Goal: Feedback & Contribution: Submit feedback/report problem

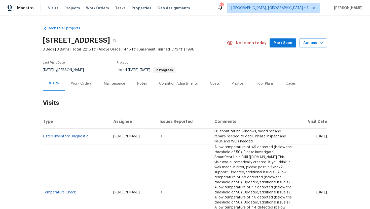
drag, startPoint x: 307, startPoint y: 136, endPoint x: 326, endPoint y: 137, distance: 19.4
click at [326, 137] on span "[DATE]" at bounding box center [321, 137] width 11 height 4
copy span "[DATE]"
click at [80, 83] on div "Work Orders" at bounding box center [81, 83] width 21 height 5
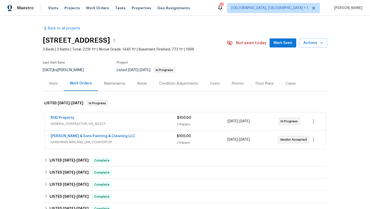
scroll to position [25, 0]
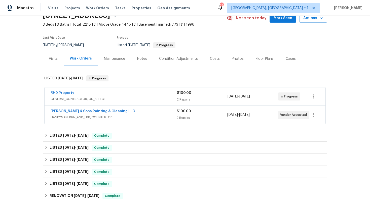
click at [105, 95] on div "RHD Property" at bounding box center [114, 94] width 126 height 6
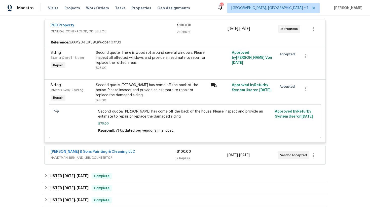
scroll to position [169, 0]
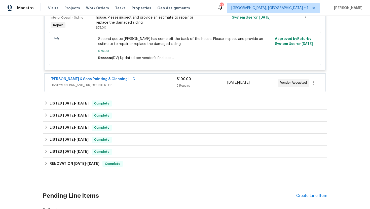
click at [125, 85] on span "HANDYMAN, BRN_AND_LRR, COUNTERTOP" at bounding box center [114, 85] width 126 height 5
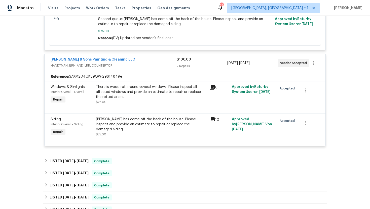
scroll to position [237, 0]
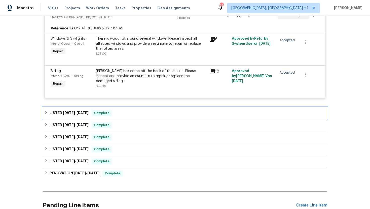
click at [109, 113] on span "Complete" at bounding box center [101, 113] width 19 height 5
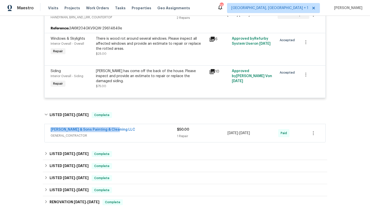
drag, startPoint x: 101, startPoint y: 131, endPoint x: 40, endPoint y: 130, distance: 60.6
click at [40, 130] on div "Back to all projects 3321 Beech Bluff Ln, Raleigh, NC 27616 3 Beds | 3 Baths | …" at bounding box center [185, 112] width 370 height 193
copy link "Hodge & Sons Painting & Cleaning LLC"
drag, startPoint x: 266, startPoint y: 135, endPoint x: 227, endPoint y: 135, distance: 38.8
click at [227, 135] on div "Hodge & Sons Painting & Cleaning LLC GENERAL_CONTRACTOR $50.00 1 Repair 8/18/20…" at bounding box center [179, 133] width 257 height 12
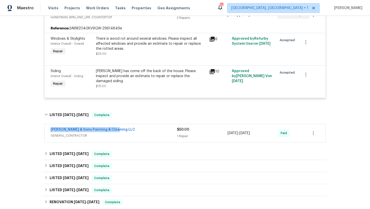
copy div "8/18/2025 - 8/20/2025"
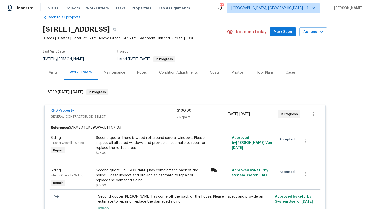
scroll to position [0, 0]
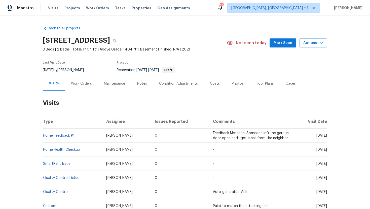
drag, startPoint x: 132, startPoint y: 137, endPoint x: 101, endPoint y: 137, distance: 30.7
click at [102, 137] on td "Martin Chagolla" at bounding box center [126, 136] width 49 height 14
copy span "Martin Chagolla"
click at [83, 84] on div "Work Orders" at bounding box center [81, 83] width 21 height 5
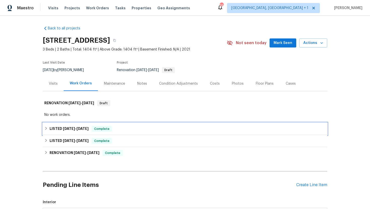
click at [95, 131] on span "Complete" at bounding box center [101, 129] width 19 height 5
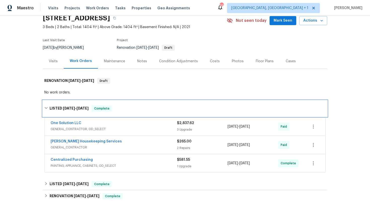
scroll to position [24, 0]
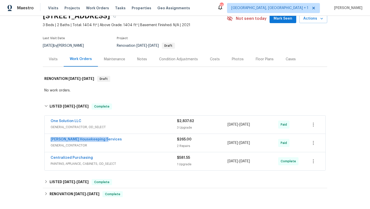
drag, startPoint x: 108, startPoint y: 142, endPoint x: 39, endPoint y: 140, distance: 69.0
click at [39, 140] on div "Back to all projects 163 Elisha Dr, Liberty Hill, TX 78642 3 Beds | 2 Baths | T…" at bounding box center [185, 112] width 370 height 193
copy link "Arelis Housekeeping Services"
drag, startPoint x: 266, startPoint y: 145, endPoint x: 227, endPoint y: 144, distance: 39.3
click at [227, 144] on div "4/15/2025 - 4/16/2025" at bounding box center [252, 143] width 51 height 12
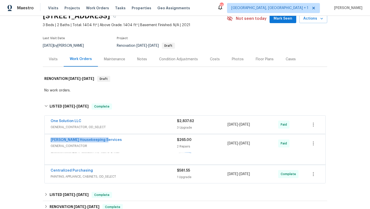
copy div "4/15/2025 - 4/16/2025"
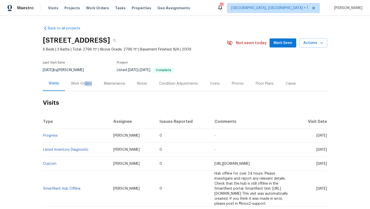
click at [84, 86] on div "Work Orders" at bounding box center [81, 83] width 33 height 15
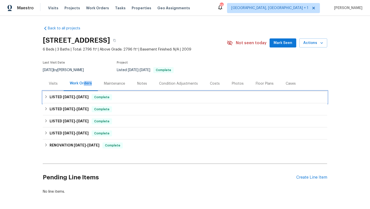
click at [99, 100] on div "Complete" at bounding box center [102, 97] width 20 height 6
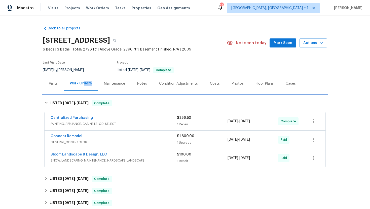
scroll to position [6, 0]
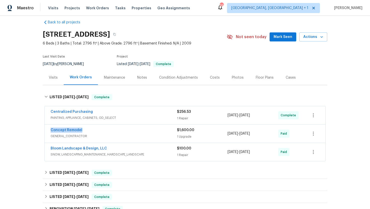
drag, startPoint x: 95, startPoint y: 131, endPoint x: 47, endPoint y: 130, distance: 47.8
click at [47, 130] on div "Concept Remodel GENERAL_CONTRACTOR $1,600.00 1 Upgrade 8/11/2025 - 8/18/2025 Pa…" at bounding box center [185, 134] width 281 height 18
copy link "Concept Remodel"
drag, startPoint x: 266, startPoint y: 133, endPoint x: 222, endPoint y: 133, distance: 44.5
click at [222, 133] on div "Concept Remodel GENERAL_CONTRACTOR $1,600.00 1 Upgrade 8/11/2025 - 8/18/2025 Pa…" at bounding box center [179, 134] width 257 height 12
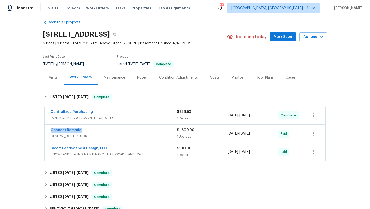
copy div "1 Upgrade 8/11/2025 - 8/18/2025"
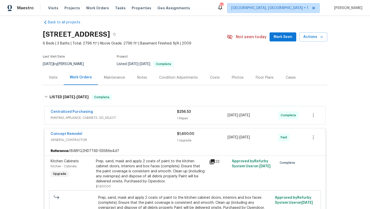
click at [57, 79] on div "Visits" at bounding box center [53, 77] width 9 height 5
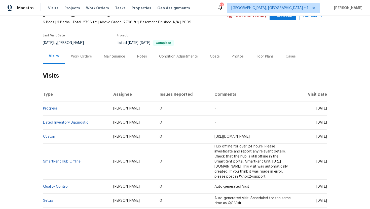
click at [86, 57] on div "Work Orders" at bounding box center [81, 56] width 21 height 5
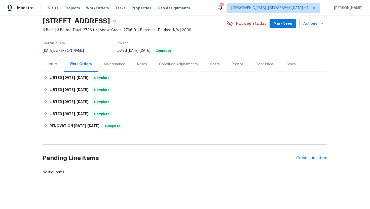
scroll to position [19, 0]
click at [104, 78] on span "Complete" at bounding box center [101, 77] width 19 height 5
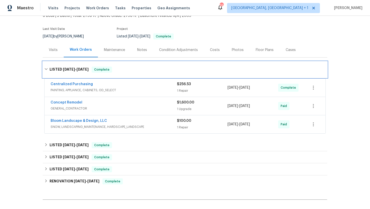
scroll to position [0, 0]
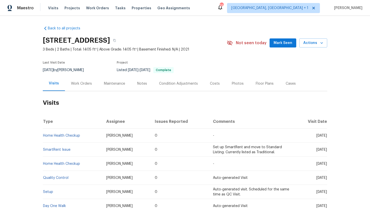
click at [80, 81] on div "Work Orders" at bounding box center [81, 83] width 21 height 5
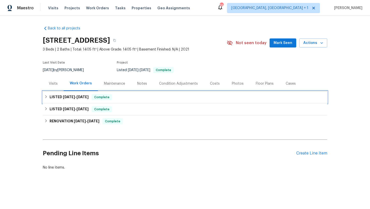
click at [92, 97] on div "LISTED 8/12/25 - 8/18/25 Complete" at bounding box center [184, 97] width 281 height 6
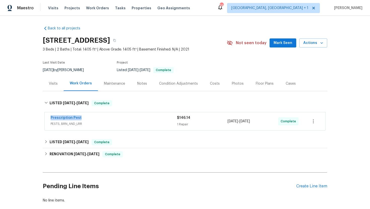
drag, startPoint x: 93, startPoint y: 119, endPoint x: 46, endPoint y: 118, distance: 47.3
click at [46, 118] on div "Prescription Pest PESTS, BRN_AND_LRR $146.14 1 Repair 8/12/2025 - 8/18/2025 Com…" at bounding box center [185, 121] width 281 height 18
copy link "Prescription Pest"
drag, startPoint x: 264, startPoint y: 123, endPoint x: 226, endPoint y: 123, distance: 37.2
click at [226, 123] on div "Prescription Pest PESTS, BRN_AND_LRR $146.14 1 Repair 8/12/2025 - 8/18/2025 Com…" at bounding box center [179, 121] width 257 height 12
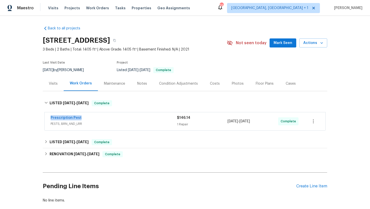
copy div "8/12/2025 - 8/18/2025"
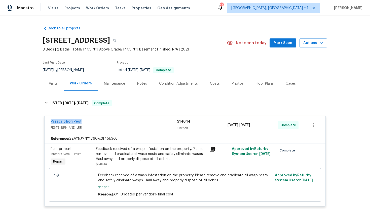
scroll to position [36, 0]
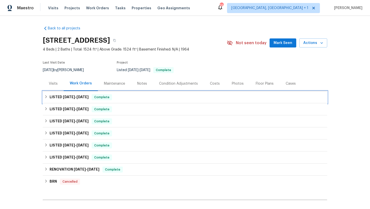
click at [75, 99] on h6 "LISTED [DATE] - [DATE]" at bounding box center [69, 97] width 39 height 6
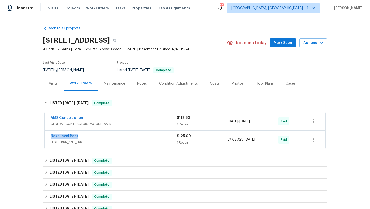
drag, startPoint x: 76, startPoint y: 137, endPoint x: 41, endPoint y: 137, distance: 34.7
click at [41, 137] on div "Back to all projects 7217 Nosilla St, Fort Worth, TX 76112 4 Beds | 2 Baths | T…" at bounding box center [185, 112] width 370 height 193
copy link "Next Level Pest"
drag, startPoint x: 263, startPoint y: 140, endPoint x: 221, endPoint y: 140, distance: 42.0
click at [221, 140] on div "Next Level Pest PESTS, BRN_AND_LRR $125.00 1 Repair 7/7/2025 - 7/8/2025 Paid" at bounding box center [179, 140] width 257 height 12
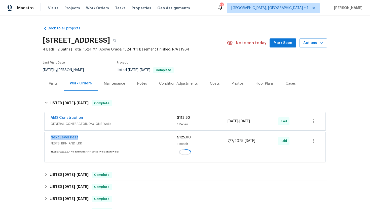
copy div "1 Repair 7/7/2025 - 7/8/2025"
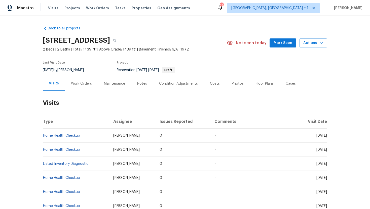
click at [81, 82] on div "Work Orders" at bounding box center [81, 83] width 21 height 5
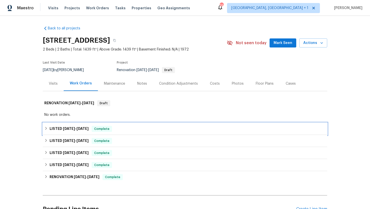
click at [84, 127] on span "4/30/25" at bounding box center [82, 129] width 12 height 4
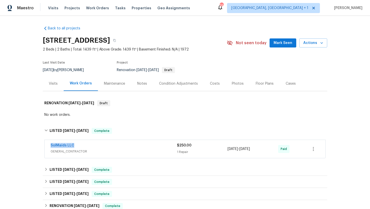
drag, startPoint x: 77, startPoint y: 146, endPoint x: 41, endPoint y: 145, distance: 35.7
click at [41, 145] on div "Back to all projects 2108 NE 136th Ave, Vancouver, WA 98684 2 Beds | 2 Baths | …" at bounding box center [185, 112] width 370 height 193
copy link "SolMaids LLC"
drag, startPoint x: 265, startPoint y: 149, endPoint x: 224, endPoint y: 147, distance: 40.8
click at [224, 148] on div "SolMaids LLC GENERAL_CONTRACTOR $250.00 1 Repair 4/30/2025 - 4/30/2025 Paid" at bounding box center [179, 149] width 257 height 12
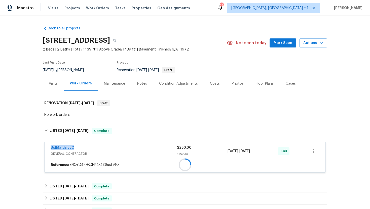
copy div "1 Repair 4/30/2025 - 4/30/2025"
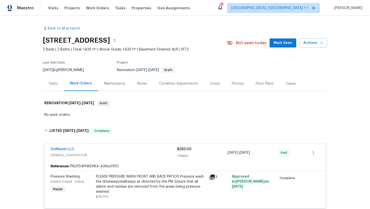
click at [57, 85] on div "Visits" at bounding box center [53, 83] width 9 height 5
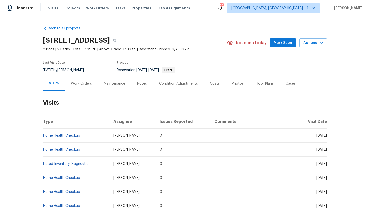
click at [293, 87] on div "Cases" at bounding box center [291, 83] width 22 height 15
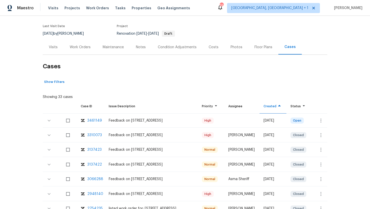
scroll to position [39, 0]
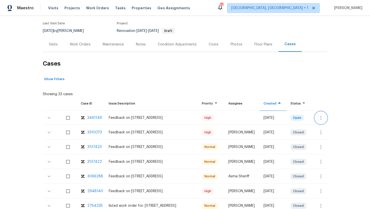
click at [321, 118] on icon "button" at bounding box center [320, 118] width 1 height 4
click at [327, 117] on li "Create a visit" at bounding box center [340, 118] width 52 height 8
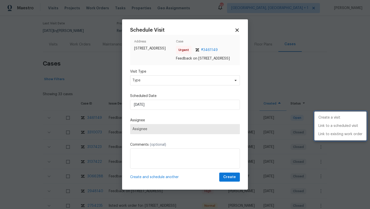
click at [154, 84] on div at bounding box center [185, 104] width 370 height 209
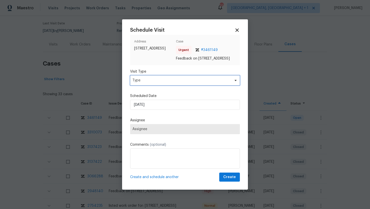
click at [152, 83] on span "Type" at bounding box center [181, 80] width 98 height 5
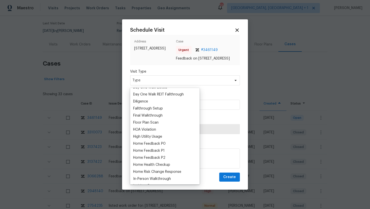
scroll to position [105, 0]
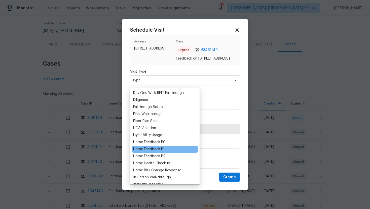
click at [156, 149] on div "Home Feedback P1" at bounding box center [148, 149] width 31 height 5
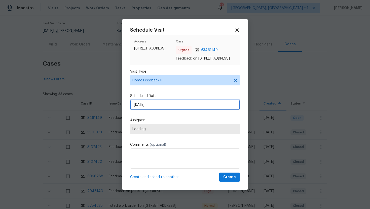
click at [158, 106] on input "[DATE]" at bounding box center [185, 105] width 110 height 10
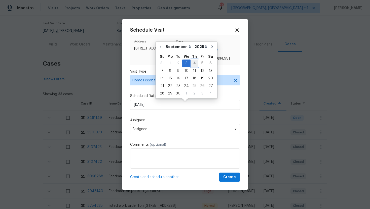
click at [192, 63] on div "4" at bounding box center [194, 63] width 8 height 7
type input "9/4/2025"
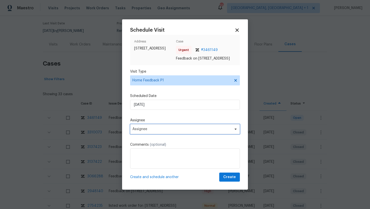
click at [161, 130] on span "Assignee" at bounding box center [181, 129] width 99 height 4
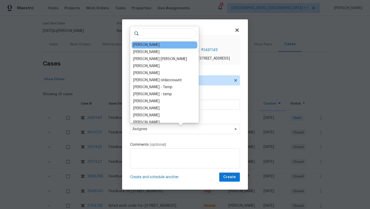
click at [152, 45] on div "Karen Mattingley" at bounding box center [146, 45] width 26 height 5
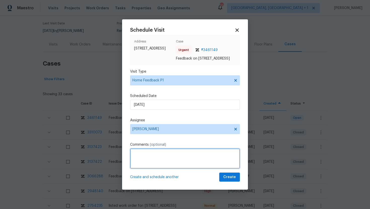
click at [148, 165] on textarea at bounding box center [185, 159] width 110 height 20
paste textarea "Feedback Message: I?m not sure, but there was a strong smell. It could?ve been …"
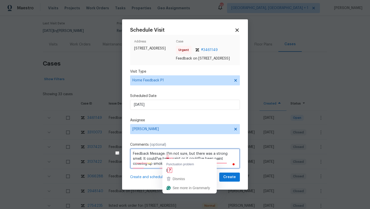
drag, startPoint x: 193, startPoint y: 157, endPoint x: 165, endPoint y: 157, distance: 27.9
click at [165, 157] on textarea "Feedback Message: I?m not sure, but there was a strong smell. It could?ve been …" at bounding box center [185, 159] width 110 height 20
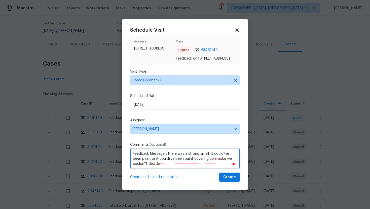
click at [167, 157] on textarea "Feedback Message:t there was a strong smell. It could?ve been paint or it could…" at bounding box center [185, 159] width 110 height 20
click at [160, 163] on textarea "Feedback Message:There was a strong smell. It could?ve been paint or it could? …" at bounding box center [185, 159] width 110 height 20
click at [214, 157] on textarea "Feedback Message:There was a strong smell. It could?ve been paint or it could'v…" at bounding box center [185, 159] width 110 height 20
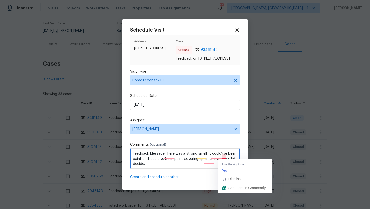
click at [222, 157] on textarea "Feedback Message:There was a strong smell. It could?ve been paint or it could'v…" at bounding box center [185, 159] width 110 height 20
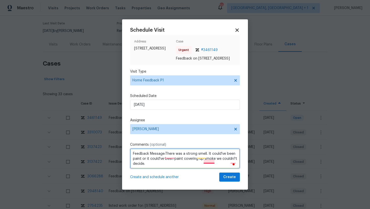
click at [211, 161] on textarea "Feedback Message:There was a strong smell. It could've been paint or it could'v…" at bounding box center [185, 159] width 110 height 20
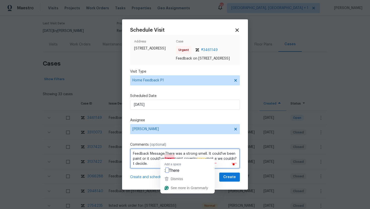
click at [170, 158] on textarea "Feedback Message:There was a strong smell. It could've been paint or it could'v…" at bounding box center [185, 159] width 110 height 20
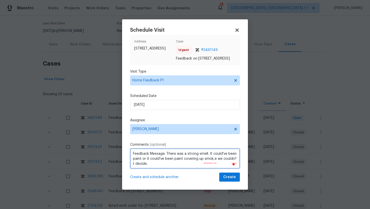
click at [208, 163] on textarea "Feedback Message: There was a strong smell. It could've been paint or it could'…" at bounding box center [185, 159] width 110 height 20
click at [147, 167] on textarea "Feedback Message: There was a strong smell. It could've been paint or it could'…" at bounding box center [185, 159] width 110 height 20
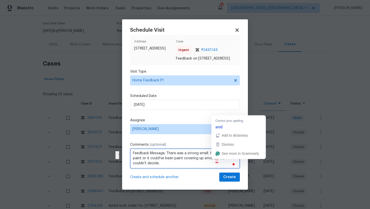
drag, startPoint x: 161, startPoint y: 167, endPoint x: 216, endPoint y: 162, distance: 55.6
click at [216, 162] on textarea "Feedback Message: There was a strong smell. It could've been paint or it could'…" at bounding box center [185, 159] width 110 height 20
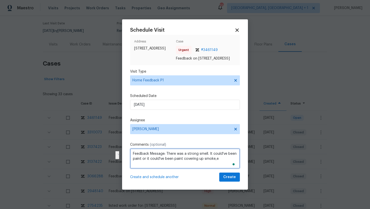
scroll to position [0, 0]
type textarea "Feedback Message: There was a strong smell. It could've been paint or it could'…"
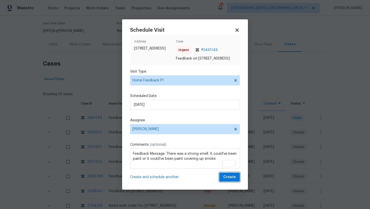
click at [230, 180] on span "Create" at bounding box center [229, 177] width 13 height 6
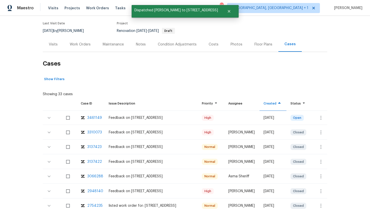
scroll to position [6, 0]
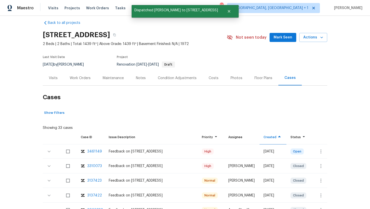
click at [54, 81] on div "Visits" at bounding box center [53, 78] width 21 height 15
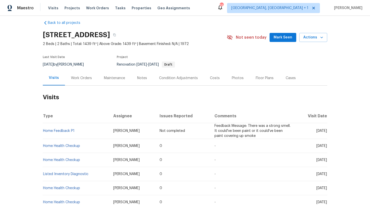
click at [79, 79] on div "Work Orders" at bounding box center [81, 78] width 21 height 5
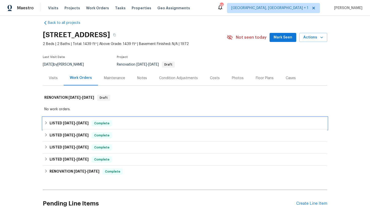
click at [97, 125] on span "Complete" at bounding box center [101, 123] width 19 height 5
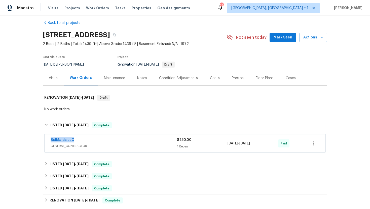
drag, startPoint x: 85, startPoint y: 138, endPoint x: 49, endPoint y: 138, distance: 36.5
click at [49, 138] on div "SolMaids LLC GENERAL_CONTRACTOR $250.00 1 Repair 4/30/2025 - 4/30/2025 Paid" at bounding box center [185, 144] width 281 height 18
copy link "SolMaids LLC"
drag, startPoint x: 266, startPoint y: 144, endPoint x: 227, endPoint y: 144, distance: 38.8
click at [227, 144] on div "4/30/2025 - 4/30/2025" at bounding box center [252, 144] width 51 height 12
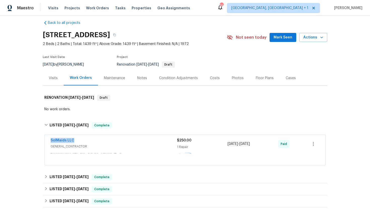
copy span "4/30/2025 - 4/30/2025"
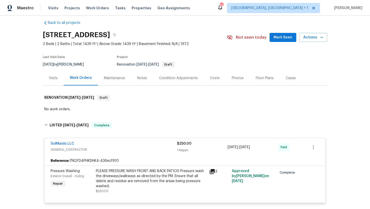
click at [55, 77] on div "Visits" at bounding box center [53, 78] width 9 height 5
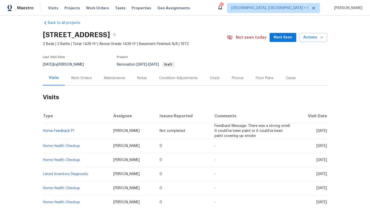
drag, startPoint x: 306, startPoint y: 145, endPoint x: 326, endPoint y: 146, distance: 20.4
click at [326, 146] on span "Mon, Aug 25 2025" at bounding box center [321, 146] width 11 height 4
copy span "Aug 25 2025"
drag, startPoint x: 129, startPoint y: 133, endPoint x: 99, endPoint y: 132, distance: 30.0
click at [109, 132] on td "Karen Mattingley" at bounding box center [132, 131] width 46 height 16
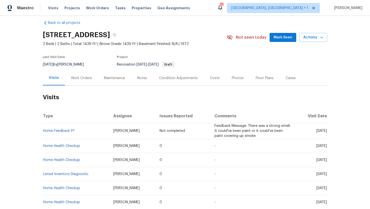
copy span "Karen Mattingley"
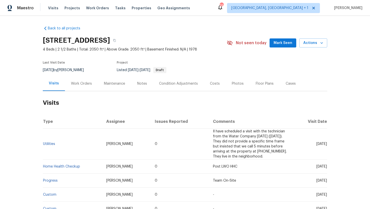
click at [81, 86] on div "Work Orders" at bounding box center [81, 83] width 21 height 5
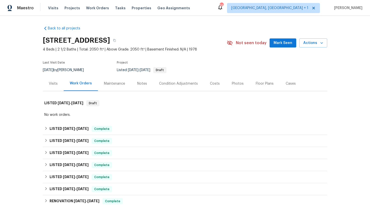
click at [50, 83] on div "Visits" at bounding box center [53, 83] width 9 height 5
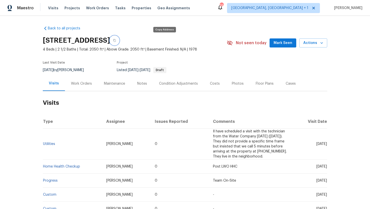
click at [116, 40] on icon "button" at bounding box center [114, 40] width 3 height 3
drag, startPoint x: 110, startPoint y: 147, endPoint x: 80, endPoint y: 141, distance: 30.5
click at [102, 141] on td "[PERSON_NAME]" at bounding box center [126, 144] width 49 height 31
copy span "[PERSON_NAME]"
click at [310, 151] on td "[DATE]" at bounding box center [310, 144] width 33 height 31
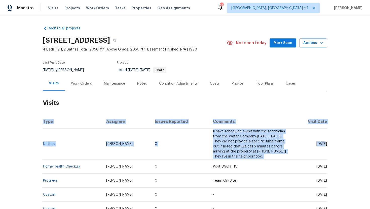
drag, startPoint x: 328, startPoint y: 145, endPoint x: 316, endPoint y: 141, distance: 12.6
click at [316, 141] on div "Back to all projects 1011 Kempsford Dr, Katy, TX 77450 4 Beds | 2 1/2 Baths | T…" at bounding box center [185, 112] width 370 height 193
click at [316, 142] on span "[DATE]" at bounding box center [321, 144] width 11 height 4
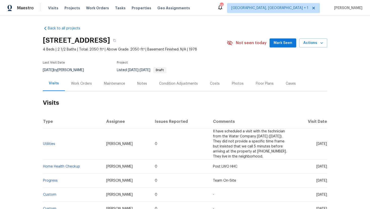
drag, startPoint x: 316, startPoint y: 141, endPoint x: 327, endPoint y: 146, distance: 12.7
click at [327, 146] on td "[DATE]" at bounding box center [310, 144] width 33 height 31
copy span "Aug 13 2025"
click at [85, 83] on div "Work Orders" at bounding box center [81, 83] width 21 height 5
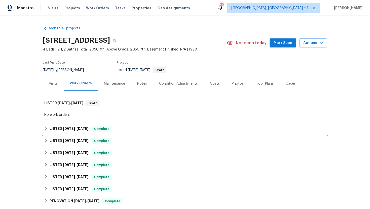
click at [92, 127] on div "LISTED 7/23/25 - 7/26/25 Complete" at bounding box center [184, 129] width 281 height 6
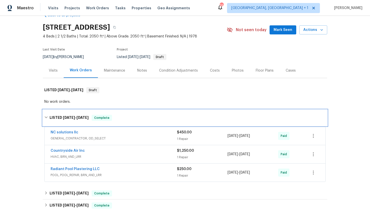
scroll to position [31, 0]
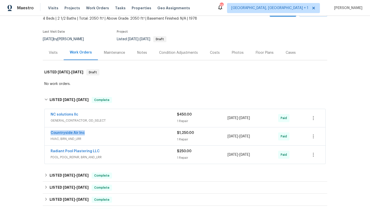
drag, startPoint x: 94, startPoint y: 133, endPoint x: 43, endPoint y: 132, distance: 50.8
click at [43, 132] on div "NC solutions llc GENERAL_CONTRACTOR, OD_SELECT $450.00 1 Repair 7/23/2025 - 7/2…" at bounding box center [185, 137] width 284 height 58
copy link "Countryside Air Inc"
drag, startPoint x: 264, startPoint y: 136, endPoint x: 226, endPoint y: 135, distance: 38.0
click at [226, 135] on div "Countryside Air Inc HVAC, BRN_AND_LRR $1,250.00 1 Repair 7/24/2025 - 7/26/2025 …" at bounding box center [179, 137] width 257 height 12
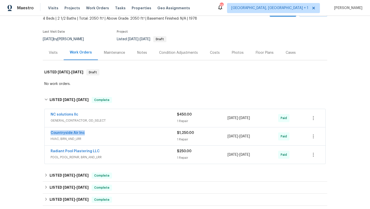
copy div "1 Repair 7/24/2025 - 7/26/2025"
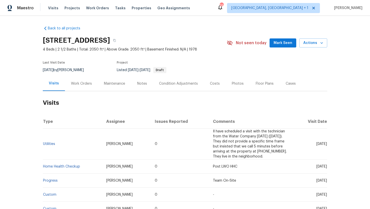
click at [292, 83] on div "Cases" at bounding box center [291, 83] width 10 height 5
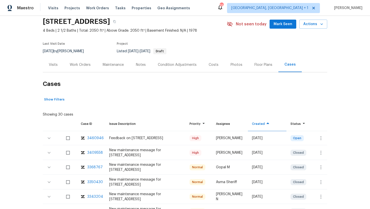
scroll to position [29, 0]
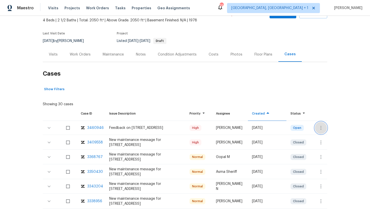
click at [319, 129] on icon "button" at bounding box center [321, 128] width 6 height 6
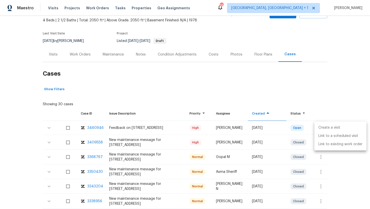
click at [329, 129] on li "Create a visit" at bounding box center [340, 128] width 52 height 8
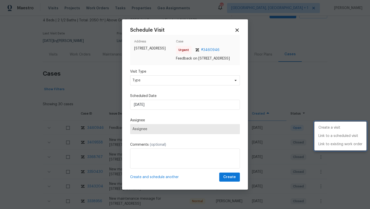
click at [148, 86] on div at bounding box center [185, 104] width 370 height 209
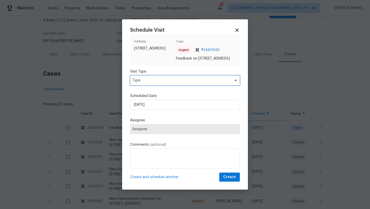
click at [146, 82] on span "Type" at bounding box center [181, 80] width 98 height 5
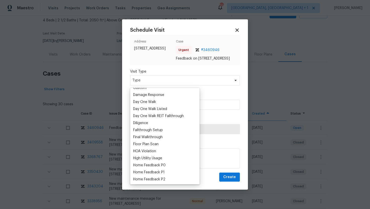
scroll to position [84, 0]
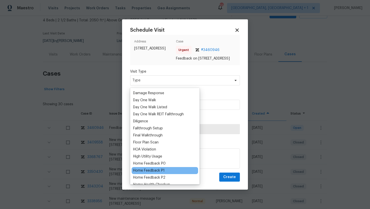
click at [166, 171] on div "Home Feedback P1" at bounding box center [165, 170] width 66 height 7
click at [157, 170] on div "Home Feedback P1" at bounding box center [148, 170] width 31 height 5
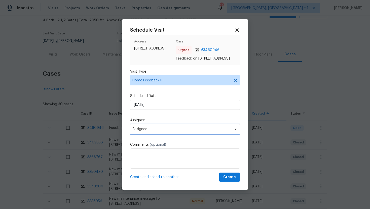
click at [155, 131] on span "Assignee" at bounding box center [181, 129] width 99 height 4
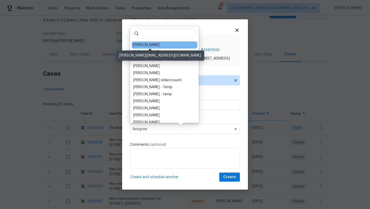
click at [148, 44] on div "[PERSON_NAME]" at bounding box center [146, 45] width 26 height 5
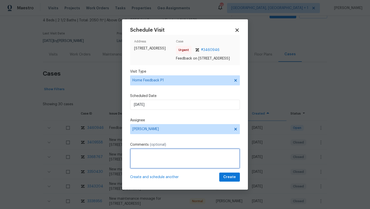
click at [137, 160] on textarea at bounding box center [185, 159] width 110 height 20
paste textarea "Feedback Message: The walkway has a 7 inch separation which is a tripping liabi…"
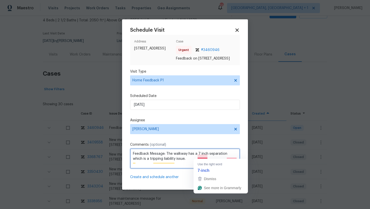
click at [202, 157] on textarea "Feedback Message: The walkway has a 7 inch separation which is a tripping liabi…" at bounding box center [185, 159] width 110 height 20
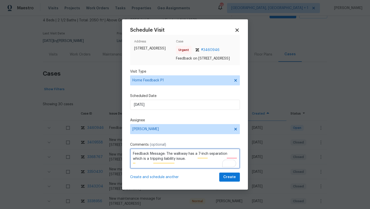
click at [232, 155] on textarea "Feedback Message: The walkway has a 7-inch separation which is a tripping liabi…" at bounding box center [185, 159] width 110 height 20
click at [235, 167] on span "1" at bounding box center [232, 163] width 7 height 8
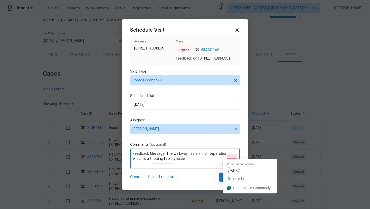
click at [233, 157] on textarea "Feedback Message: The walkway has a 7-inch separation which is a tripping liabi…" at bounding box center [185, 159] width 110 height 20
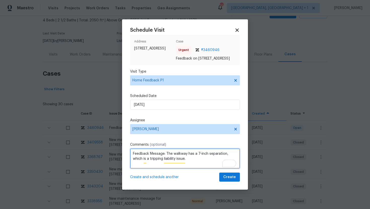
type textarea "Feedback Message: The walkway has a 7-inch separation, which is a tripping liab…"
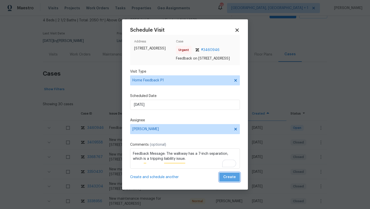
click at [234, 181] on span "Create" at bounding box center [229, 177] width 13 height 6
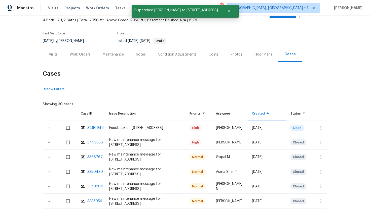
click at [51, 53] on div "Visits" at bounding box center [53, 54] width 9 height 5
